Goal: Information Seeking & Learning: Learn about a topic

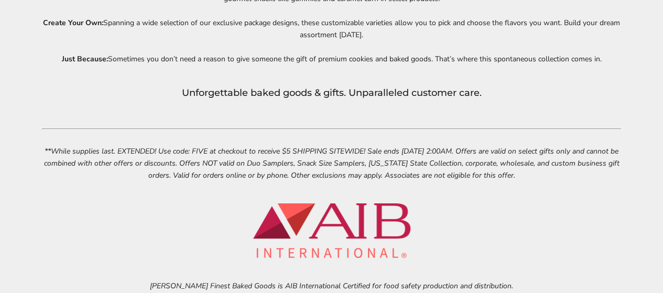
scroll to position [4168, 0]
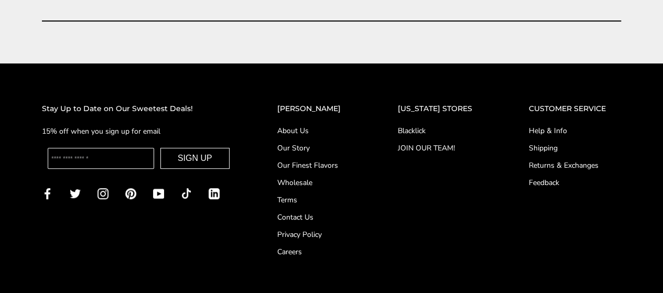
click at [314, 128] on link "About Us" at bounding box center [316, 130] width 79 height 11
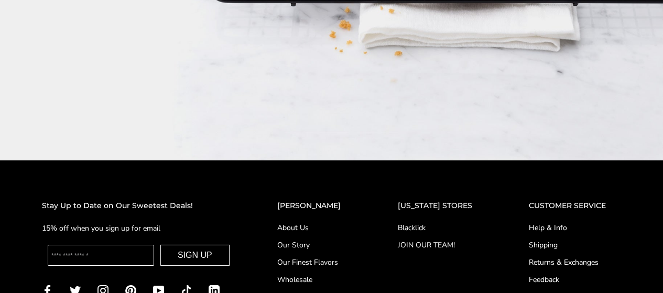
scroll to position [1750, 0]
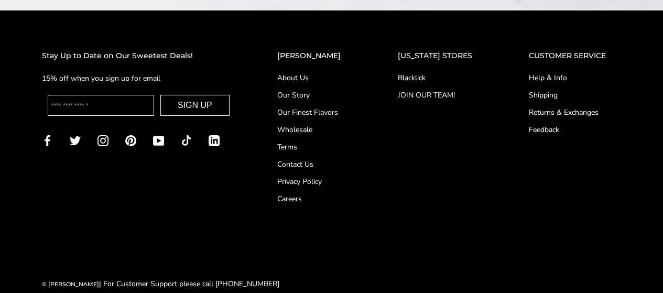
click at [453, 90] on link "JOIN OUR TEAM!" at bounding box center [442, 95] width 90 height 11
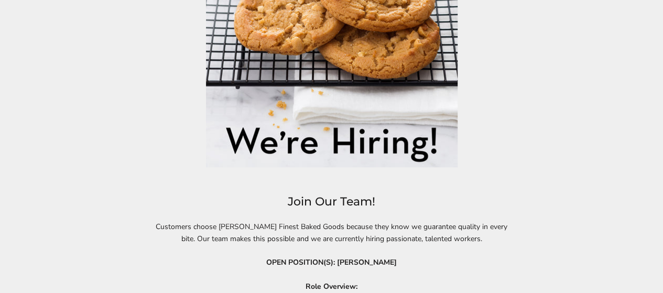
scroll to position [262, 0]
